Goal: Task Accomplishment & Management: Use online tool/utility

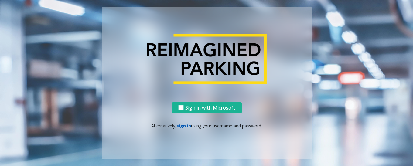
click at [183, 126] on link "sign in" at bounding box center [184, 126] width 15 height 6
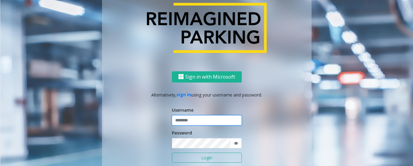
click at [193, 123] on input "text" at bounding box center [207, 121] width 70 height 10
type input "*****"
click at [209, 161] on button "Login" at bounding box center [207, 158] width 70 height 10
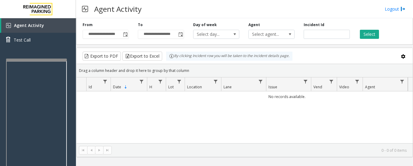
click at [38, 62] on div at bounding box center [36, 130] width 61 height 143
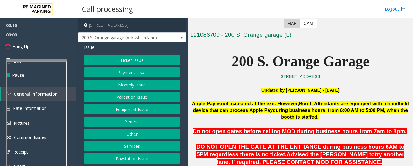
scroll to position [122, 0]
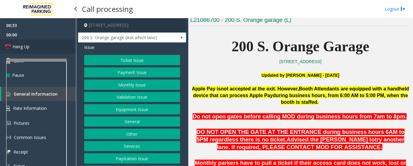
click at [25, 50] on link "Hang Up" at bounding box center [38, 47] width 76 height 14
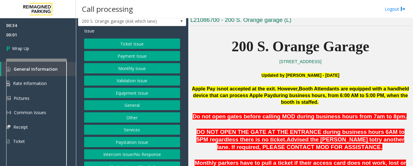
scroll to position [25, 0]
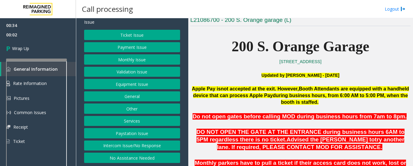
click at [129, 144] on button "Intercom Issue/No Response" at bounding box center [132, 146] width 96 height 10
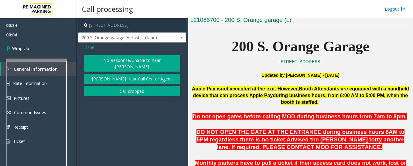
click at [115, 59] on button "No Response/Unable to hear [PERSON_NAME]" at bounding box center [132, 63] width 96 height 17
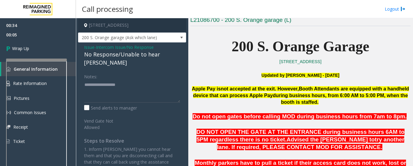
click at [117, 52] on div "No Response/Unable to hear [PERSON_NAME]" at bounding box center [132, 58] width 96 height 16
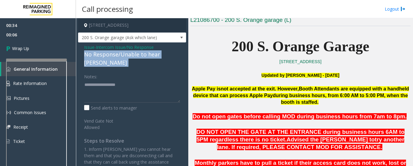
click at [117, 52] on div "No Response/Unable to hear [PERSON_NAME]" at bounding box center [132, 58] width 96 height 16
copy div "No Response/Unable to hear [PERSON_NAME]"
click at [96, 80] on textarea at bounding box center [132, 91] width 96 height 23
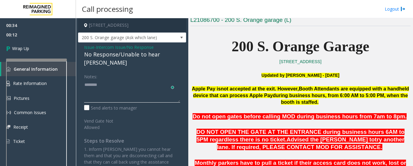
paste textarea "**********"
click at [86, 84] on textarea "To enrich screen reader interactions, please activate Accessibility in Grammarl…" at bounding box center [132, 91] width 96 height 23
paste textarea "**********"
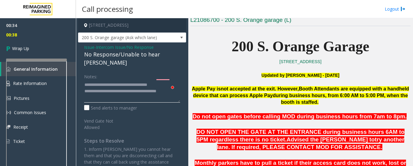
scroll to position [5, 0]
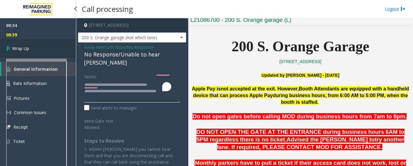
type textarea "**********"
click at [21, 49] on span "Wrap Up" at bounding box center [20, 48] width 17 height 6
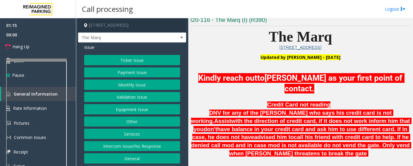
scroll to position [152, 0]
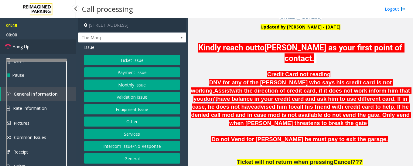
click at [16, 47] on span "Hang Up" at bounding box center [20, 46] width 17 height 6
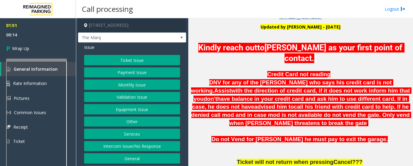
click at [142, 65] on button "Ticket Issue" at bounding box center [132, 60] width 96 height 10
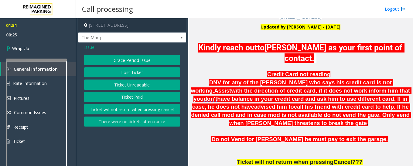
click at [88, 50] on span "Issue" at bounding box center [89, 47] width 10 height 6
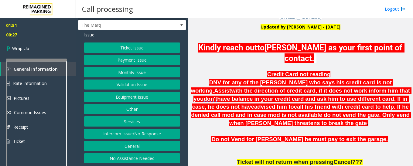
scroll to position [18, 0]
click at [142, 60] on button "Payment Issue" at bounding box center [132, 60] width 96 height 10
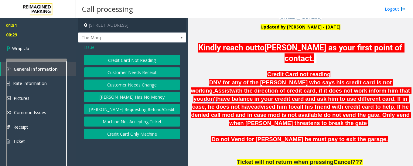
scroll to position [0, 0]
click at [152, 102] on button "[PERSON_NAME] Has No Money" at bounding box center [132, 97] width 96 height 10
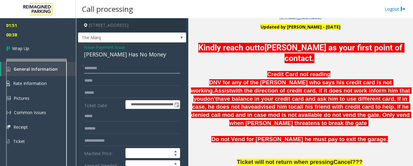
click at [108, 73] on input "text" at bounding box center [132, 68] width 96 height 10
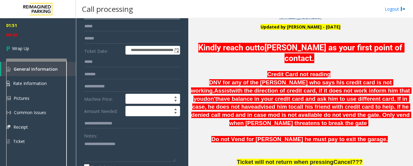
scroll to position [91, 0]
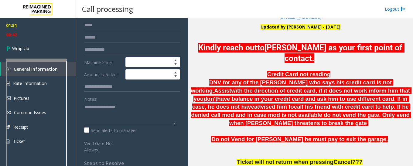
type input "**"
click at [112, 110] on textarea "To enrich screen reader interactions, please activate Accessibility in Grammarl…" at bounding box center [129, 113] width 91 height 23
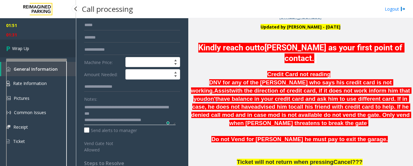
type textarea "**********"
click at [17, 50] on span "Wrap Up" at bounding box center [20, 48] width 17 height 6
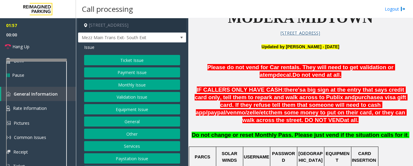
scroll to position [152, 0]
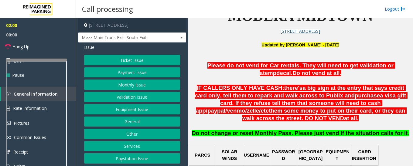
drag, startPoint x: 335, startPoint y: 112, endPoint x: 389, endPoint y: 110, distance: 54.1
click at [389, 110] on p "IF CALLERS ONLY HAVE CASH: there's a big sign at the entry that says credit car…" at bounding box center [301, 103] width 220 height 38
click at [143, 73] on button "Payment Issue" at bounding box center [132, 72] width 96 height 10
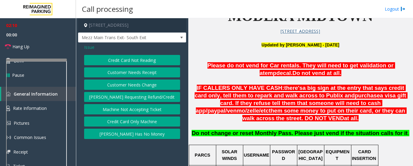
click at [137, 59] on button "Credit Card Not Reading" at bounding box center [132, 60] width 96 height 10
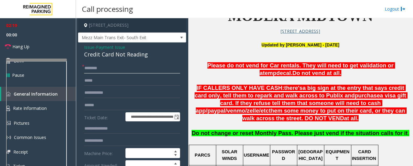
click at [116, 69] on input "text" at bounding box center [132, 68] width 96 height 10
click at [94, 69] on input "***" at bounding box center [132, 68] width 96 height 10
type input "****"
click at [108, 108] on input "text" at bounding box center [132, 105] width 96 height 10
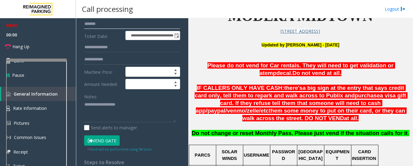
scroll to position [91, 0]
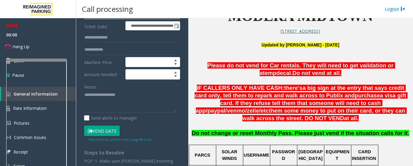
type input "*******"
click at [104, 132] on button "Vend Gate" at bounding box center [102, 131] width 36 height 10
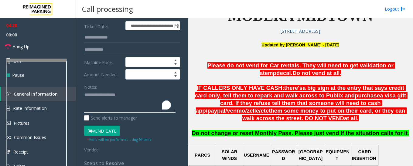
click at [102, 97] on textarea "To enrich screen reader interactions, please activate Accessibility in Grammarl…" at bounding box center [129, 101] width 91 height 23
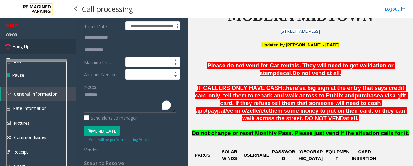
click at [22, 48] on span "Hang Up" at bounding box center [20, 46] width 17 height 6
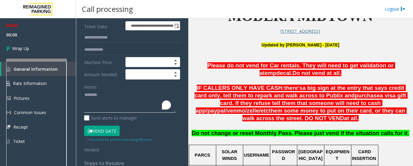
click at [103, 95] on textarea "To enrich screen reader interactions, please activate Accessibility in Grammarl…" at bounding box center [129, 101] width 91 height 23
click at [90, 102] on textarea "To enrich screen reader interactions, please activate Accessibility in Grammarl…" at bounding box center [129, 101] width 91 height 23
click at [155, 98] on textarea "To enrich screen reader interactions, please activate Accessibility in Grammarl…" at bounding box center [129, 101] width 91 height 23
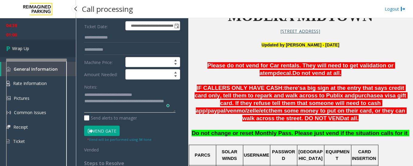
type textarea "**********"
click at [25, 49] on span "Wrap Up" at bounding box center [20, 48] width 17 height 6
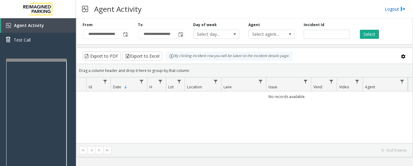
click at [391, 10] on link "Logout" at bounding box center [395, 9] width 21 height 6
